Goal: Task Accomplishment & Management: Manage account settings

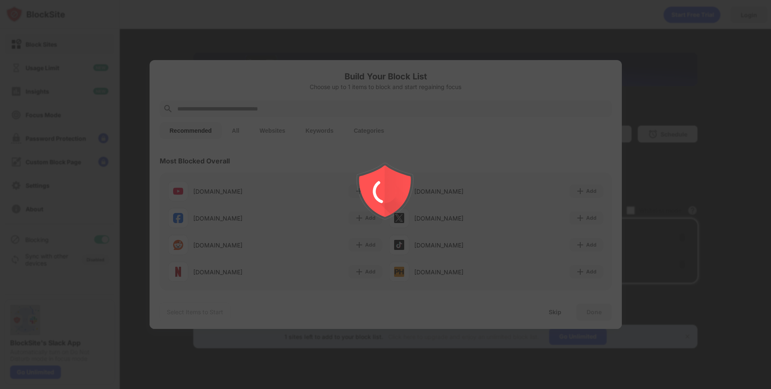
click at [459, 38] on div at bounding box center [385, 194] width 771 height 389
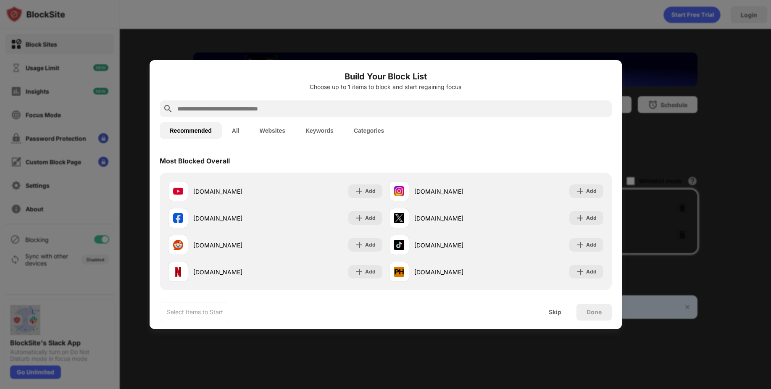
click at [591, 314] on div "Done" at bounding box center [594, 312] width 15 height 7
click at [561, 318] on div "Skip" at bounding box center [555, 312] width 33 height 17
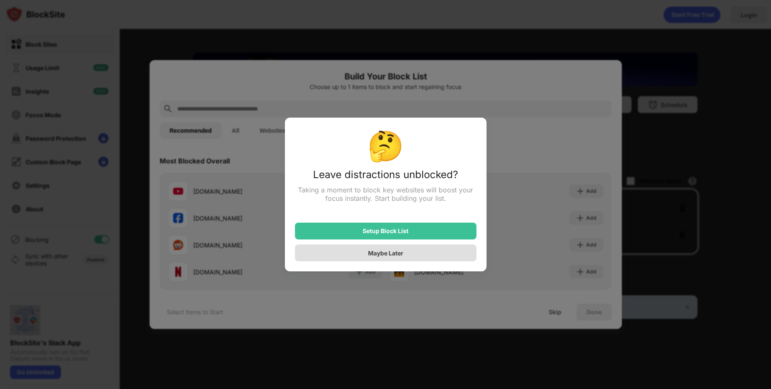
click at [394, 255] on div "Maybe Later" at bounding box center [385, 253] width 35 height 7
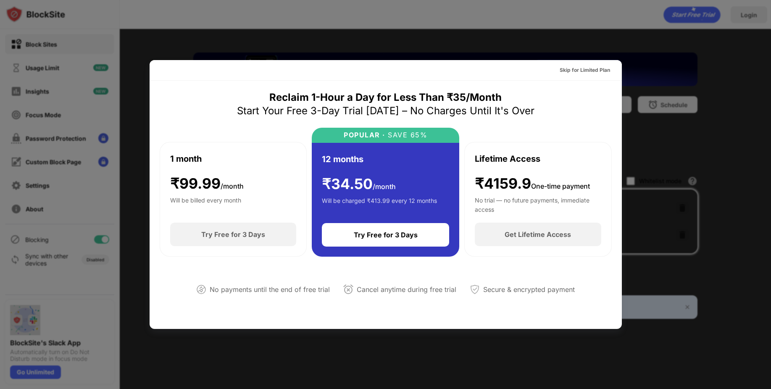
click at [602, 47] on div at bounding box center [385, 194] width 771 height 389
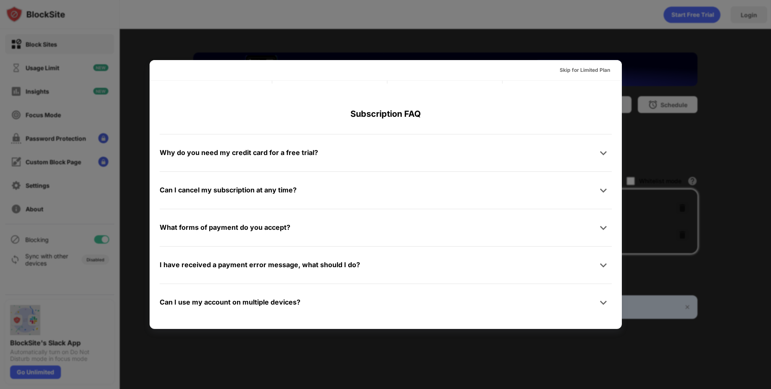
scroll to position [410, 0]
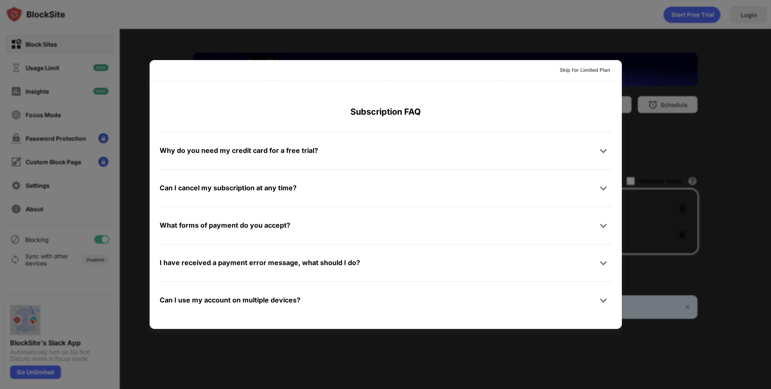
click at [161, 287] on div "Can I use my account on multiple devices? Yes! When you get BlockSite Unlimited…" at bounding box center [386, 300] width 452 height 37
click at [117, 307] on div at bounding box center [385, 194] width 771 height 389
drag, startPoint x: 111, startPoint y: 307, endPoint x: 238, endPoint y: 209, distance: 160.9
click at [111, 306] on div at bounding box center [385, 194] width 771 height 389
click at [318, 177] on div "Can I cancel my subscription at any time? You can cancel your BlockSite subscri…" at bounding box center [386, 187] width 452 height 37
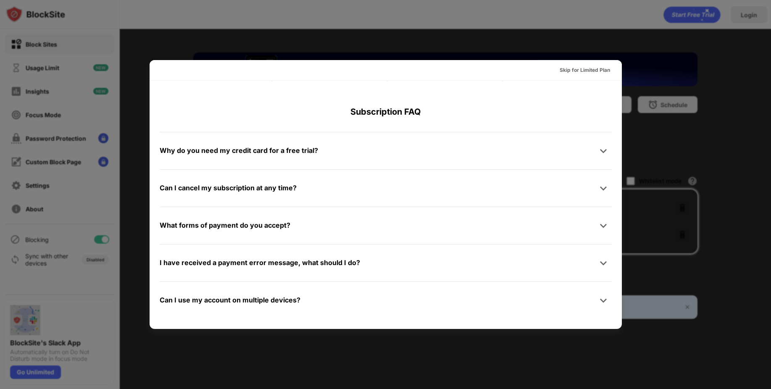
click at [615, 62] on div "Skip for Limited Plan" at bounding box center [386, 70] width 472 height 21
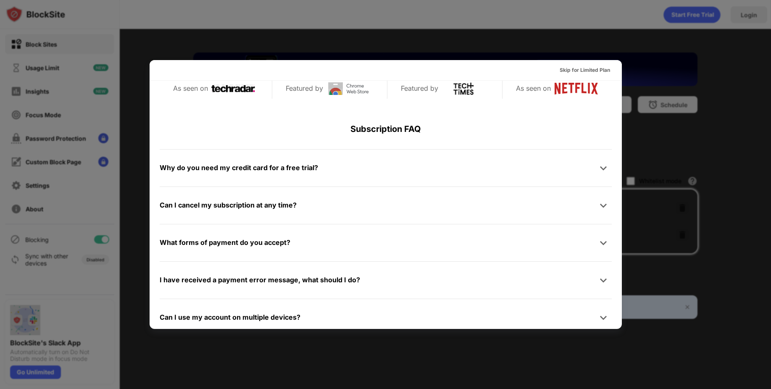
scroll to position [377, 0]
